Goal: Register for event/course

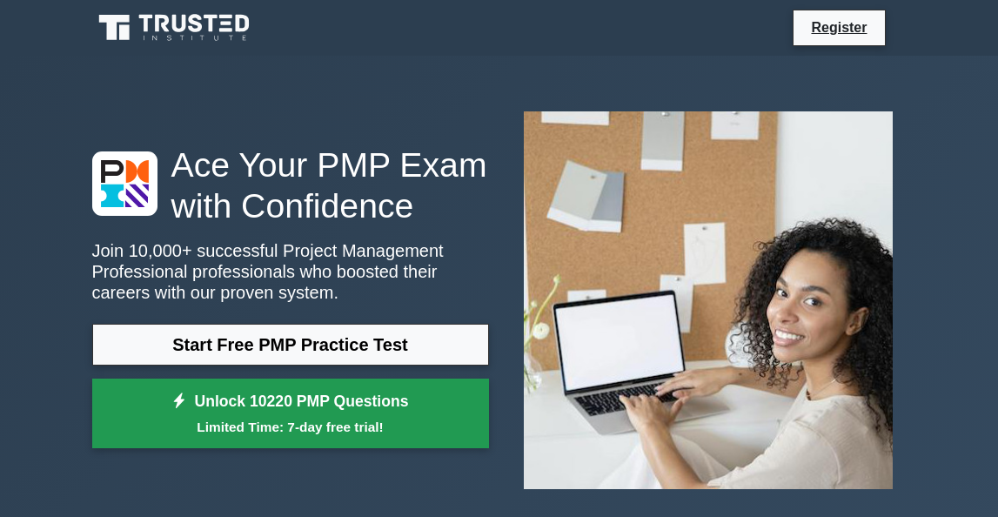
click at [326, 400] on link "Unlock 10220 PMP Questions Limited Time: 7-day free trial!" at bounding box center [290, 414] width 397 height 70
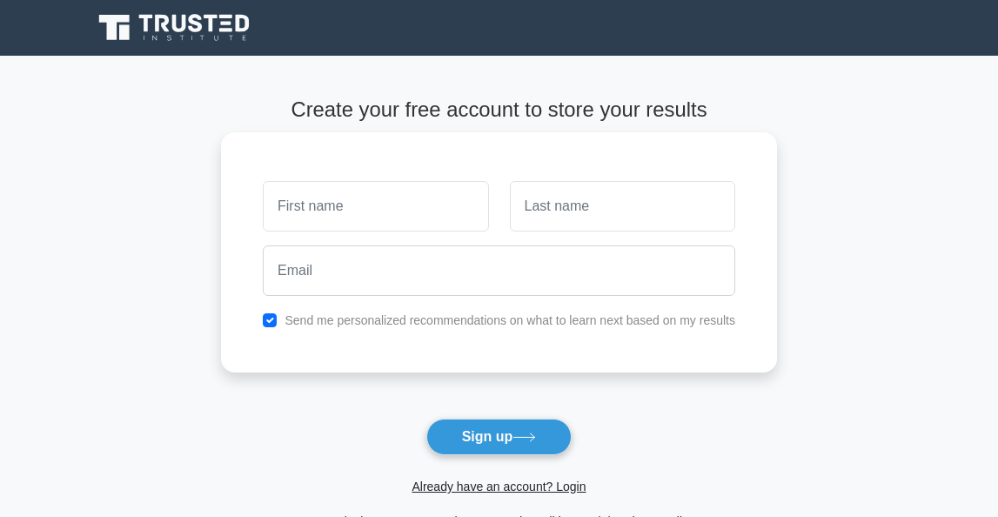
click at [336, 215] on input "text" at bounding box center [375, 206] width 225 height 50
type input "Natalija"
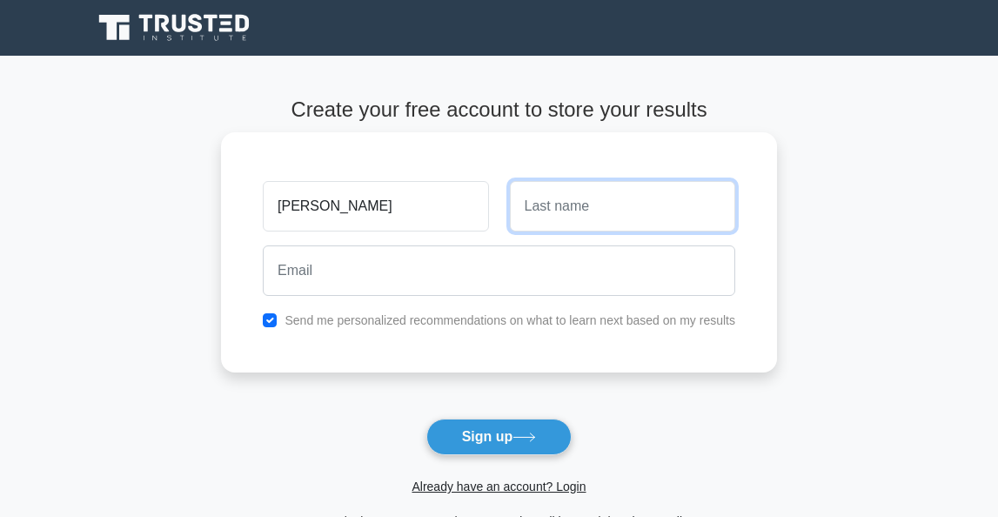
click at [549, 205] on input "text" at bounding box center [622, 206] width 225 height 50
type input "Fijacko"
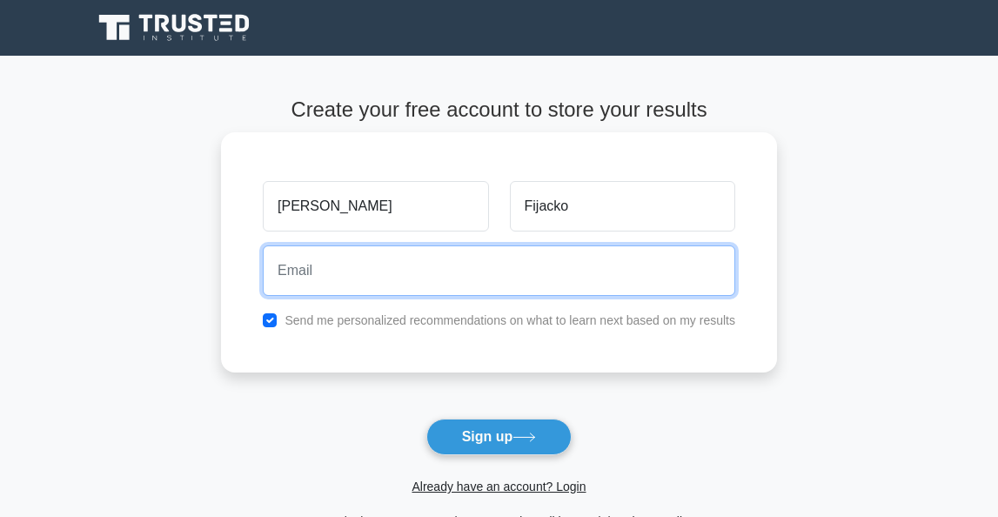
click at [489, 272] on input "email" at bounding box center [499, 270] width 473 height 50
type input "natfijacko@gmail.com"
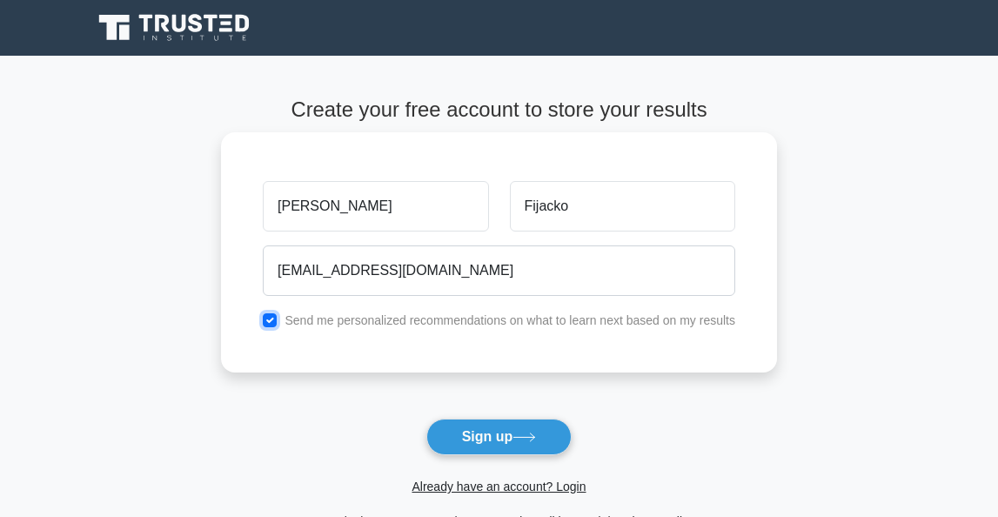
click at [277, 324] on input "checkbox" at bounding box center [270, 320] width 14 height 14
checkbox input "false"
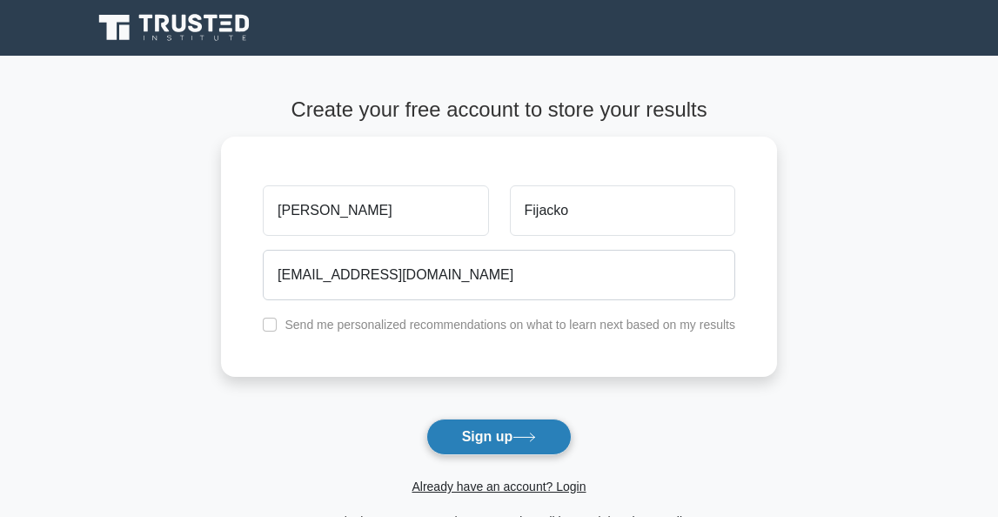
click at [505, 446] on button "Sign up" at bounding box center [500, 437] width 146 height 37
